Goal: Check status: Check status

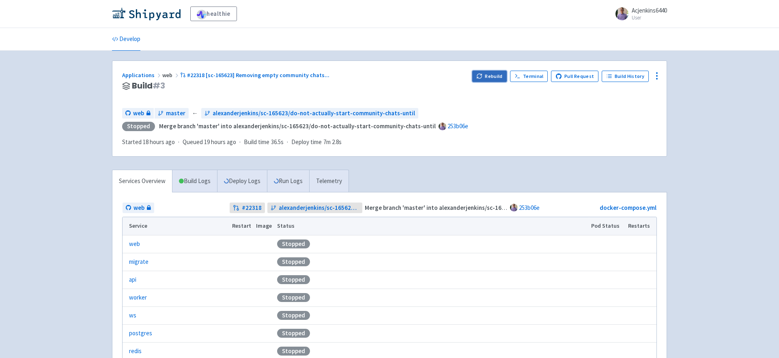
click at [495, 76] on button "Rebuild" at bounding box center [489, 76] width 35 height 11
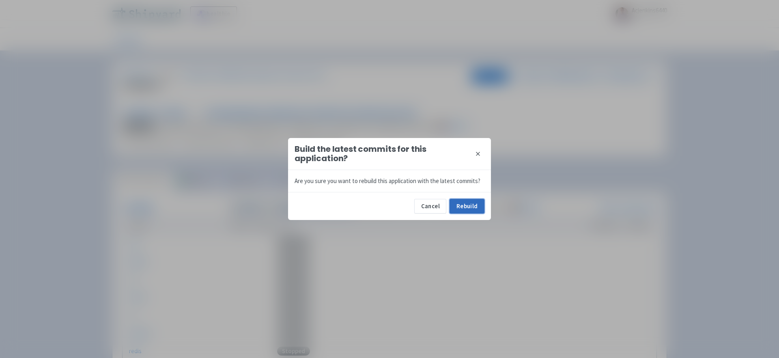
click at [472, 207] on button "Rebuild" at bounding box center [467, 206] width 35 height 15
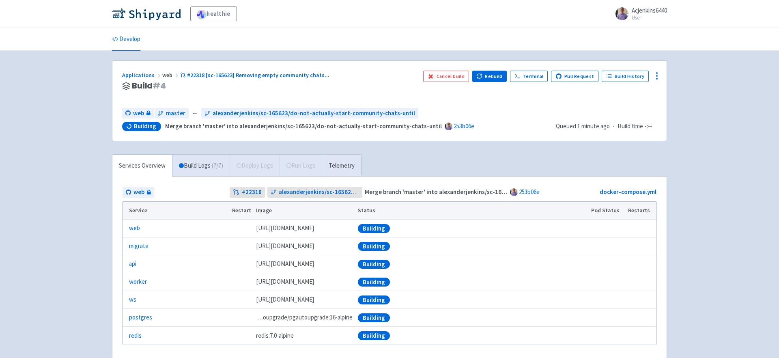
scroll to position [52, 0]
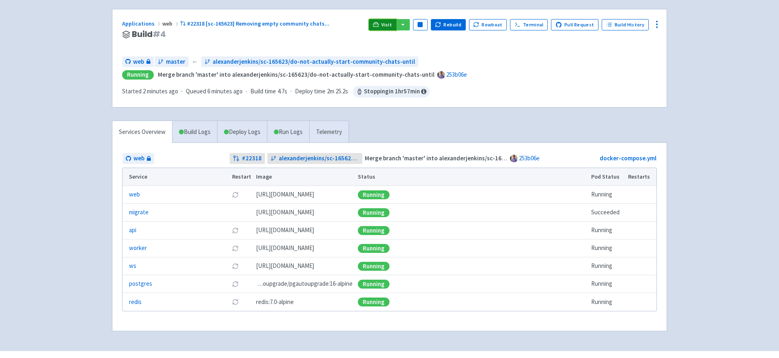
click at [379, 26] on icon at bounding box center [376, 26] width 6 height 1
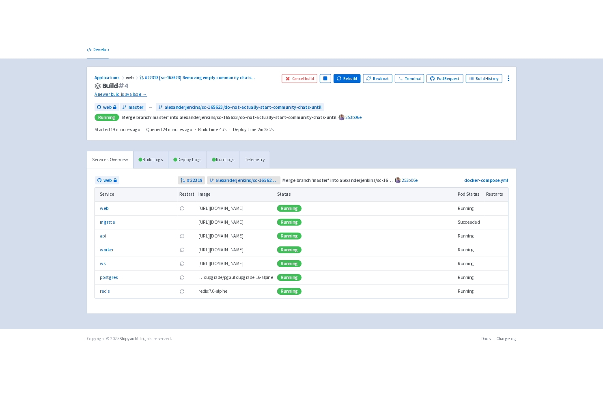
scroll to position [32, 0]
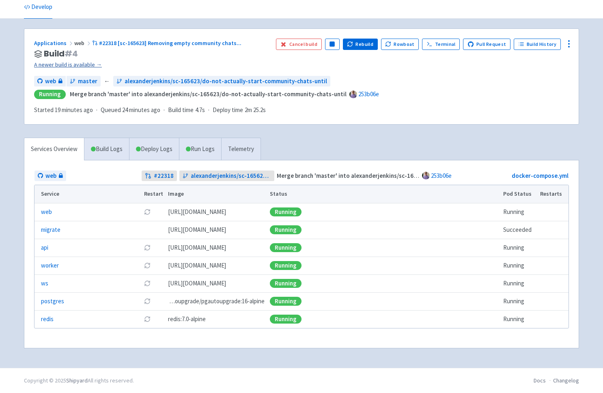
click at [86, 62] on link "A newer build is available →" at bounding box center [151, 64] width 235 height 9
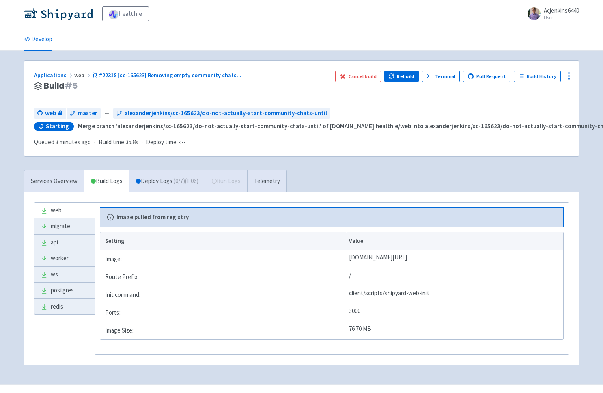
click at [280, 76] on div "Applications web #22318 [sc-165623] Removing empty community chats ..." at bounding box center [181, 75] width 295 height 9
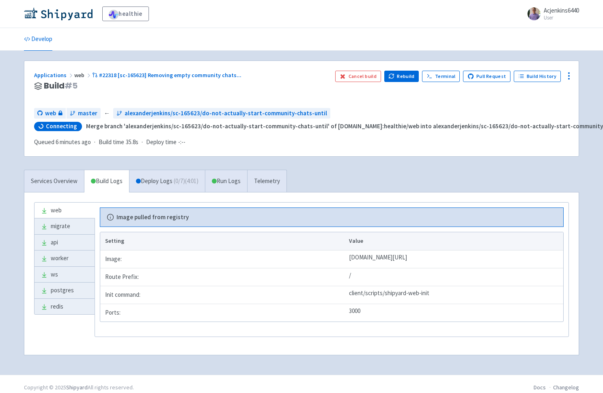
click at [280, 81] on h3 "Build # 5" at bounding box center [181, 85] width 295 height 9
